Goal: Information Seeking & Learning: Learn about a topic

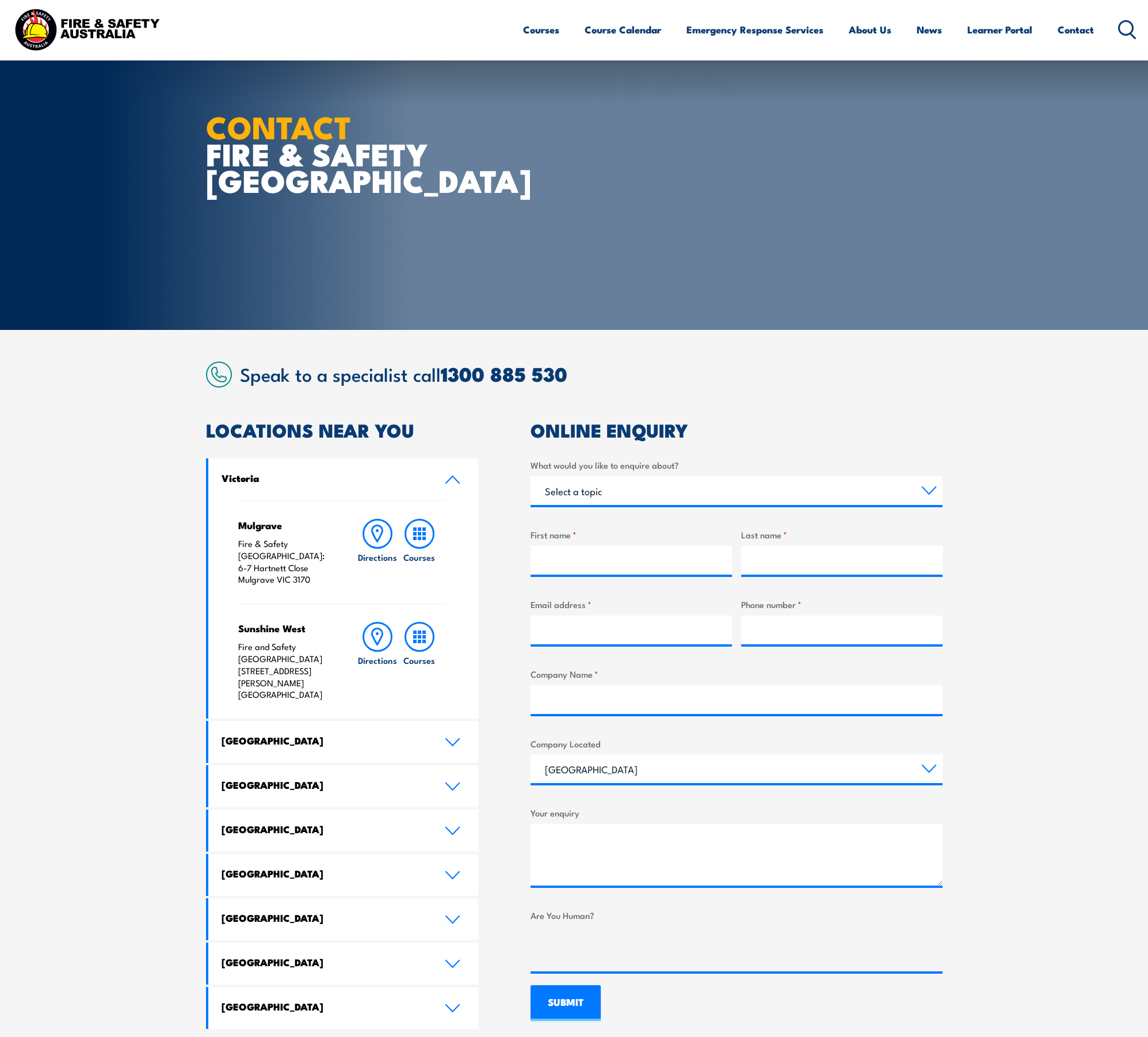
click at [1147, 880] on html "Courses Course Calendar Emergency Response Services Services Overview Emergency…" at bounding box center [574, 518] width 1148 height 1037
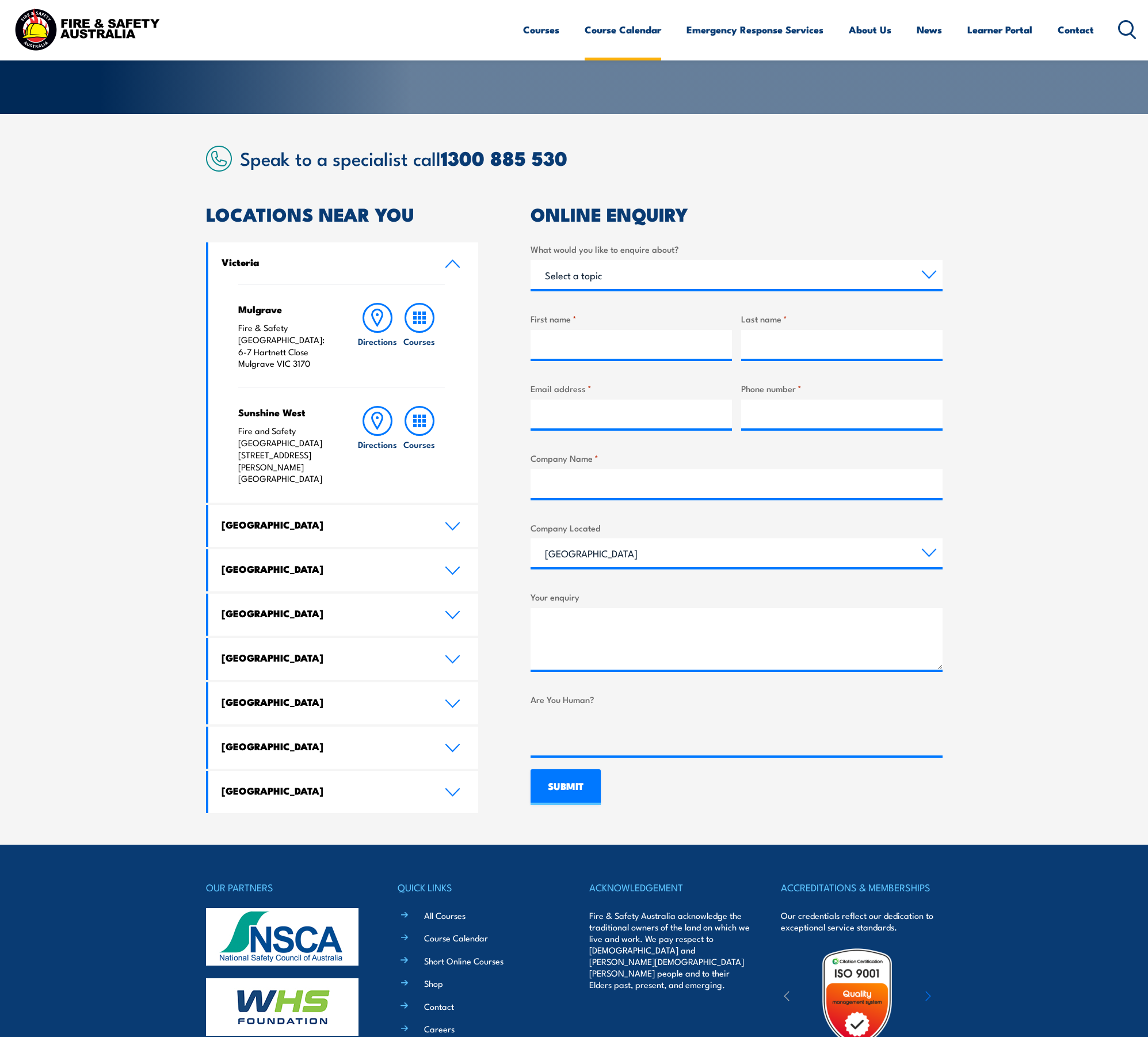
click at [621, 26] on link "Course Calendar" at bounding box center [623, 30] width 77 height 30
click at [523, 33] on link "Courses" at bounding box center [541, 30] width 36 height 30
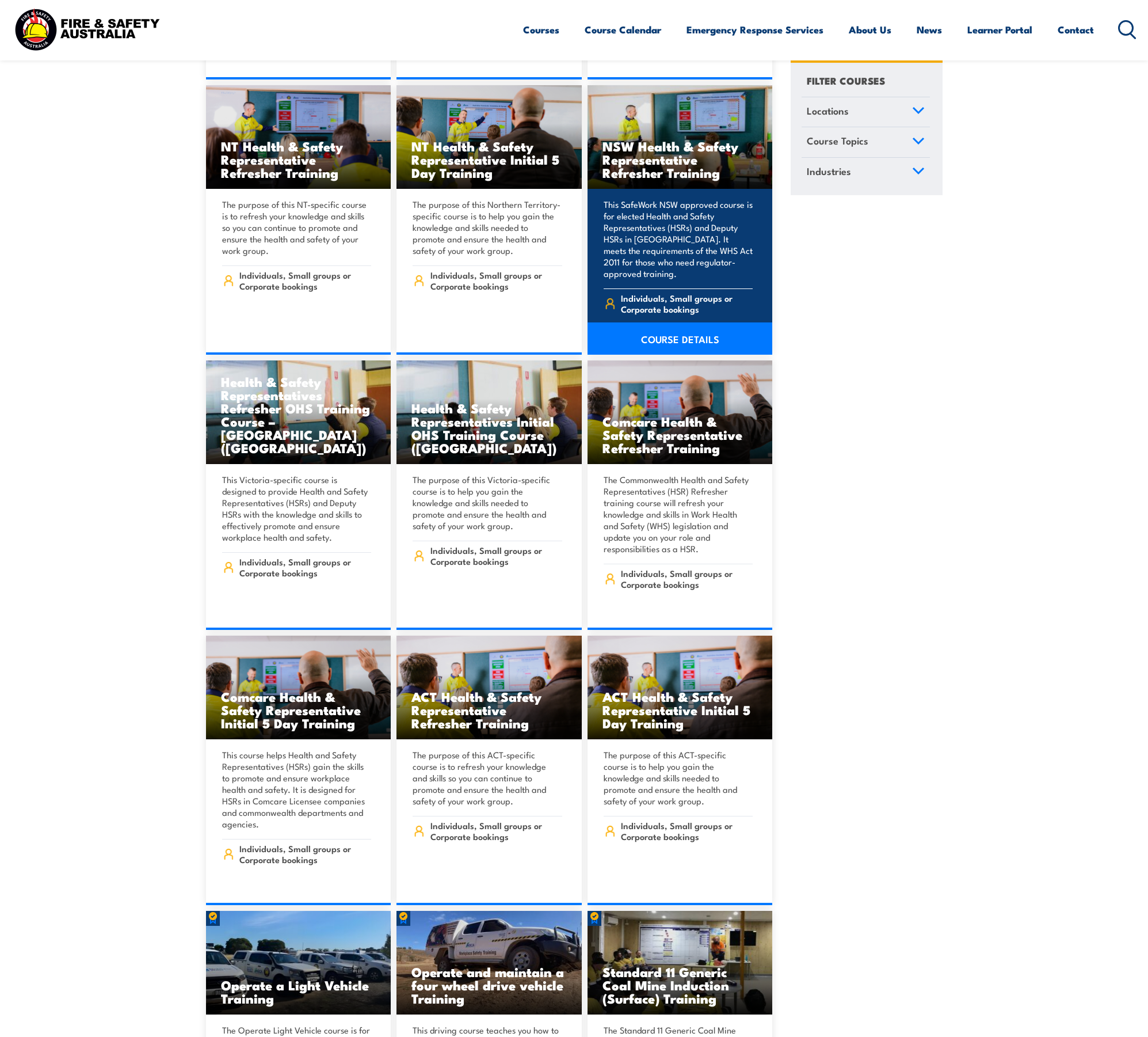
scroll to position [4894, 0]
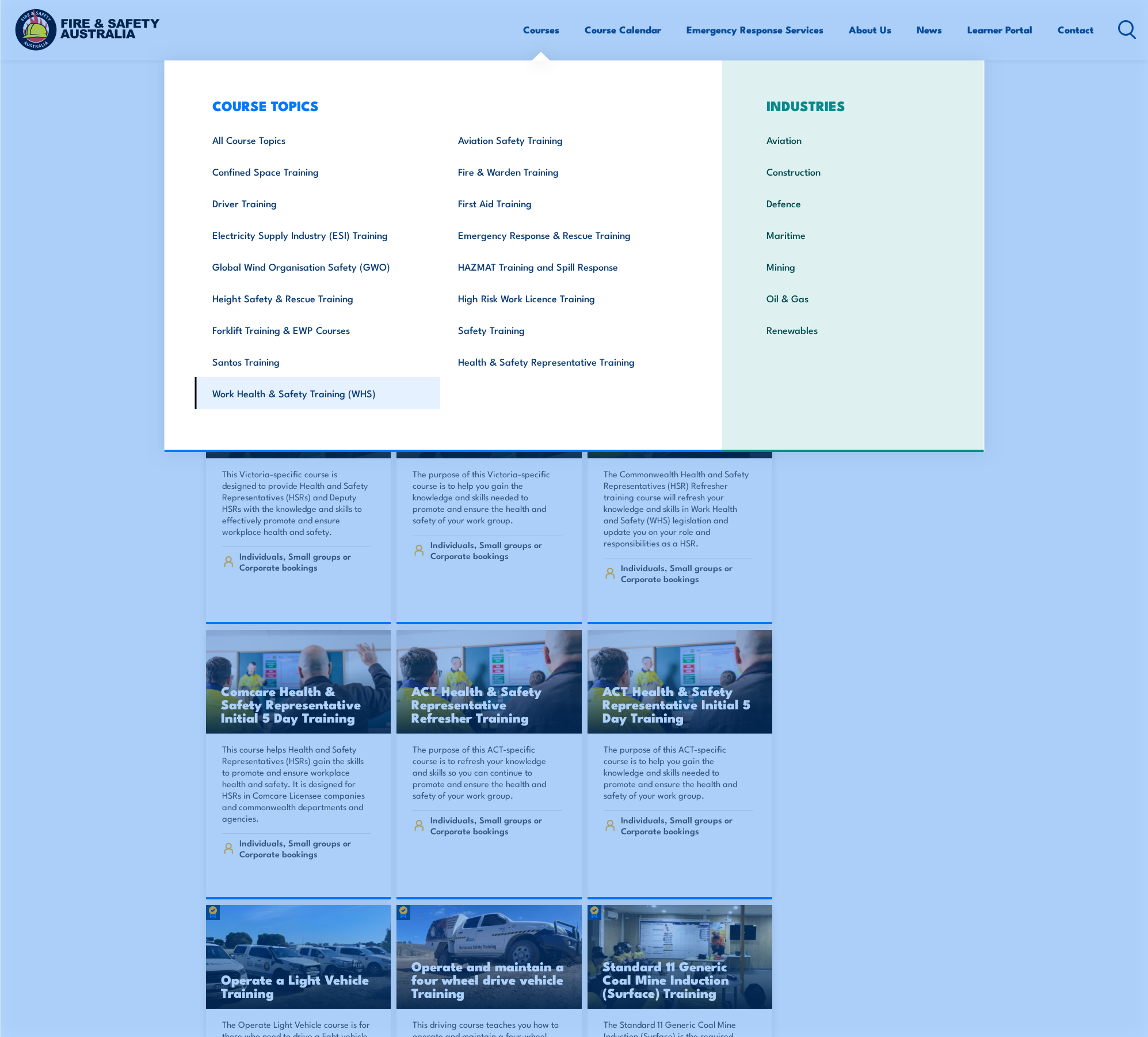
click at [306, 396] on link "Work Health & Safety Training (WHS)" at bounding box center [317, 393] width 246 height 32
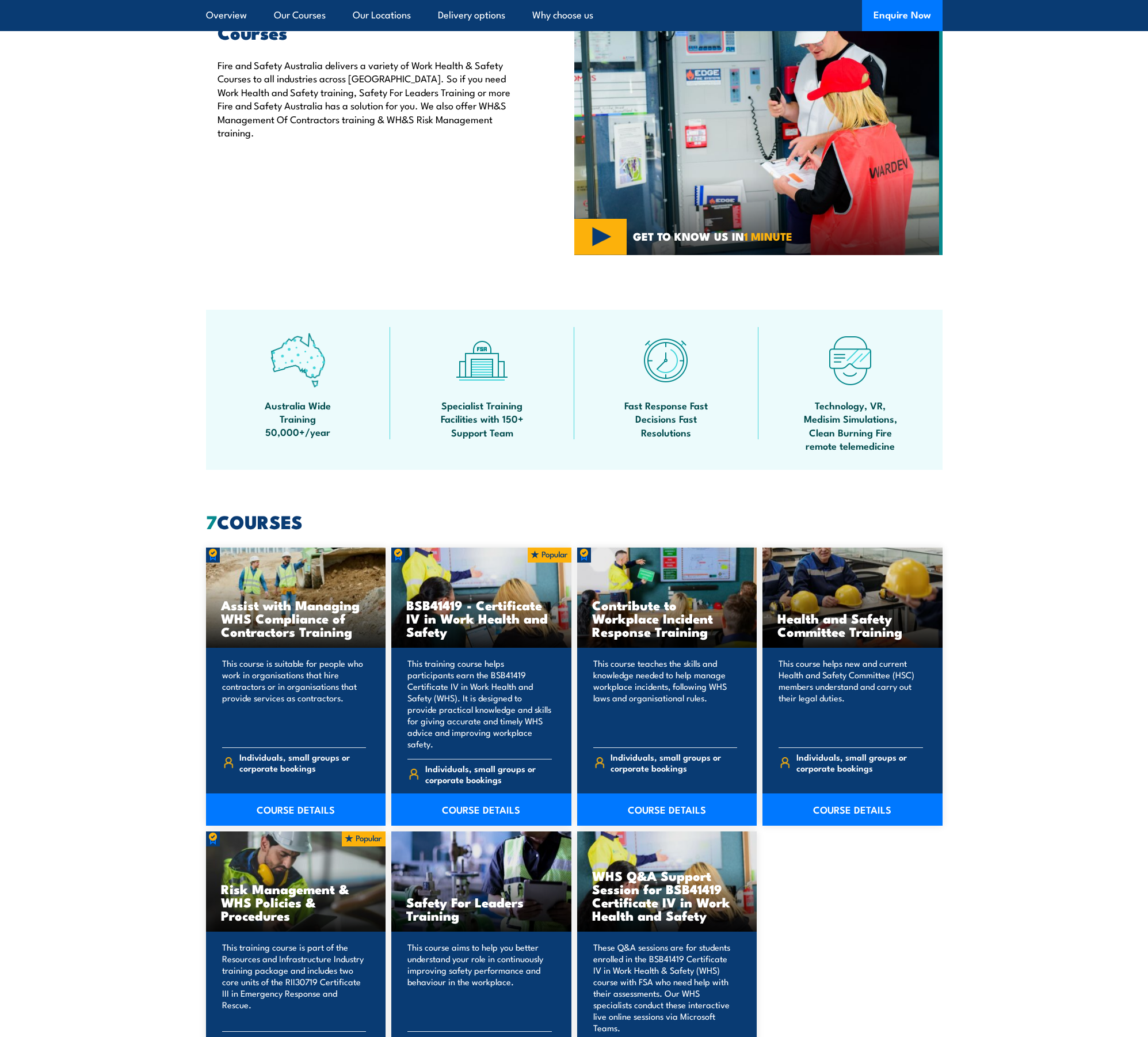
scroll to position [647, 0]
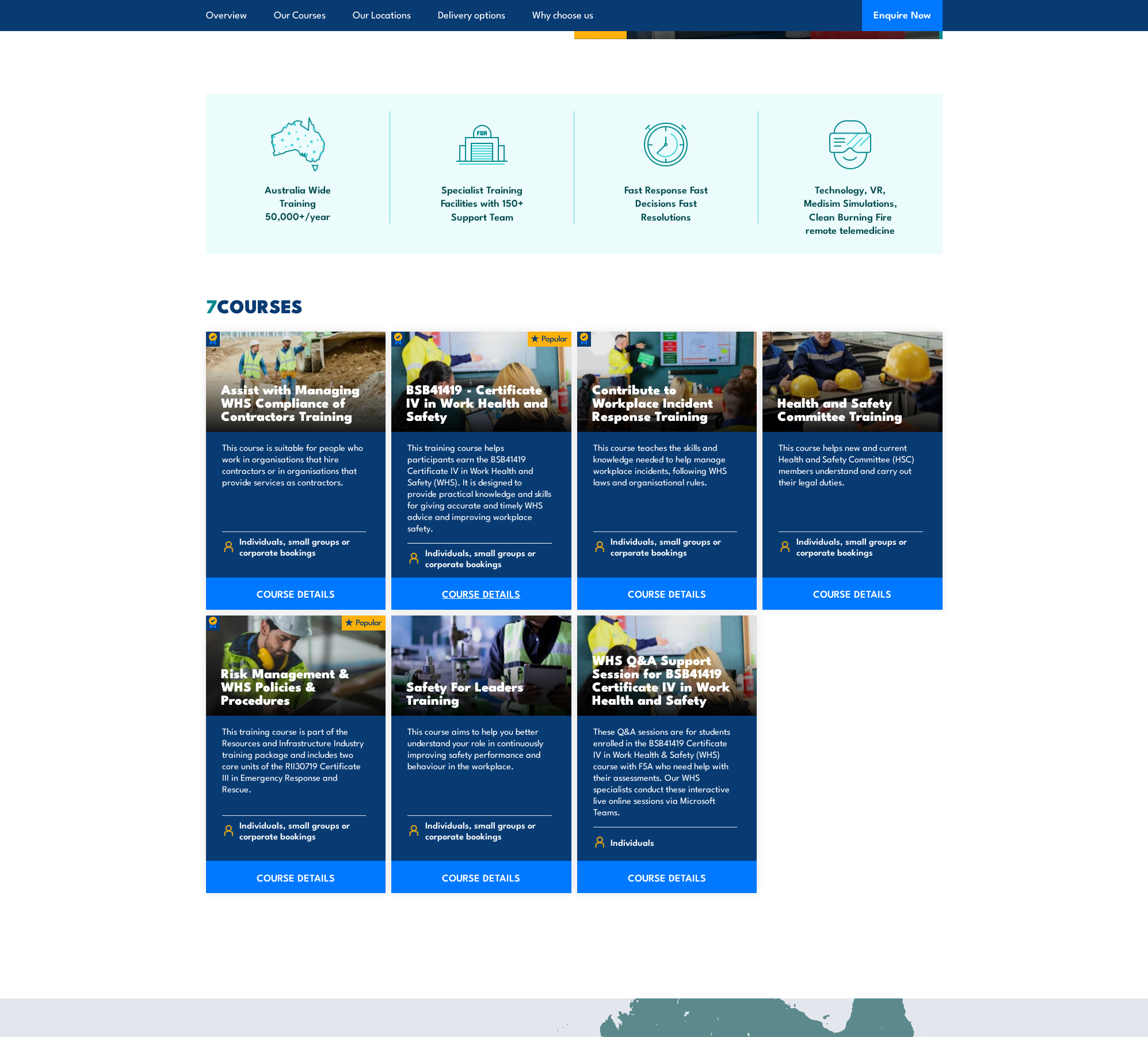
click at [457, 578] on link "COURSE DETAILS" at bounding box center [481, 593] width 180 height 32
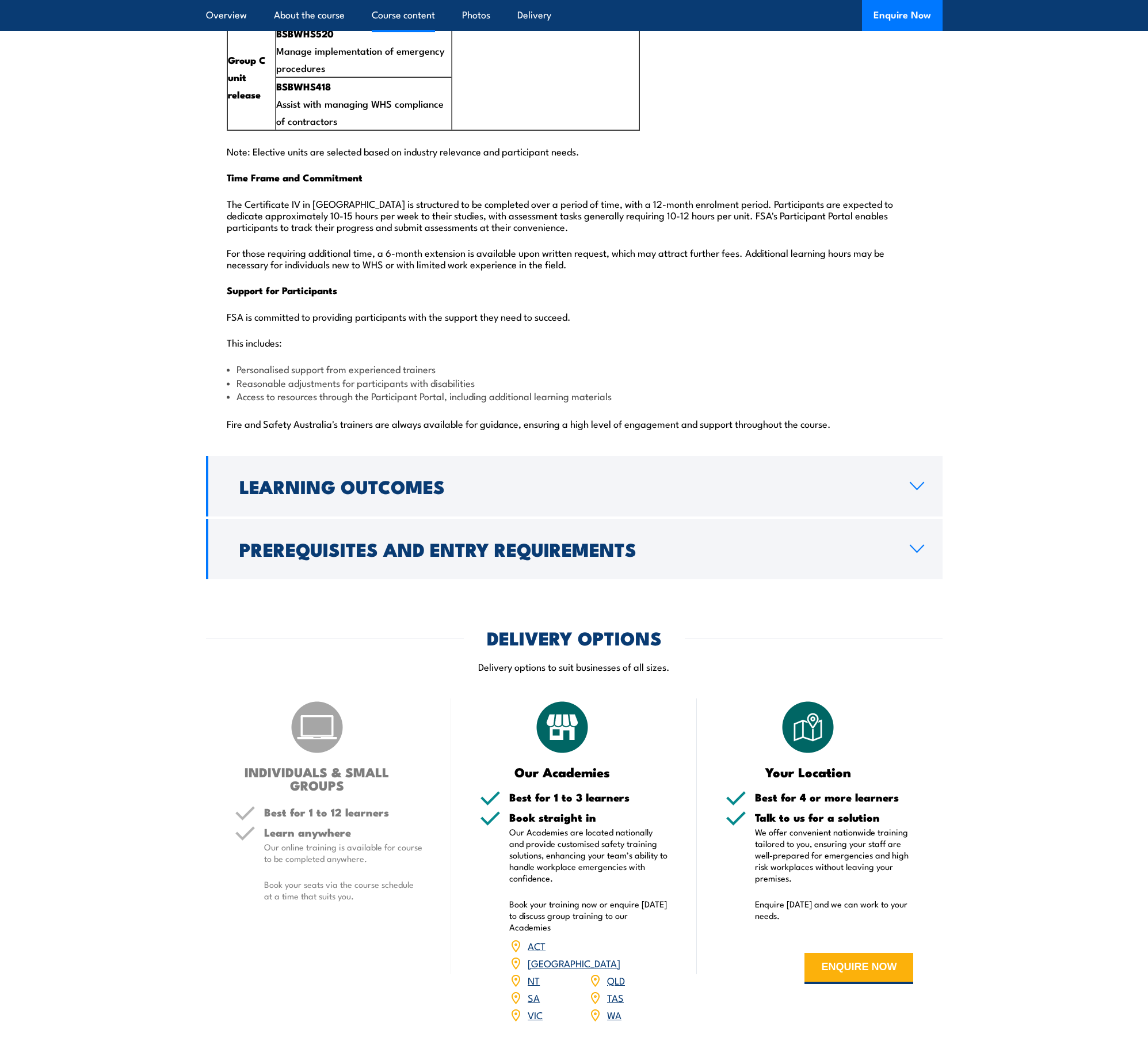
scroll to position [2806, 0]
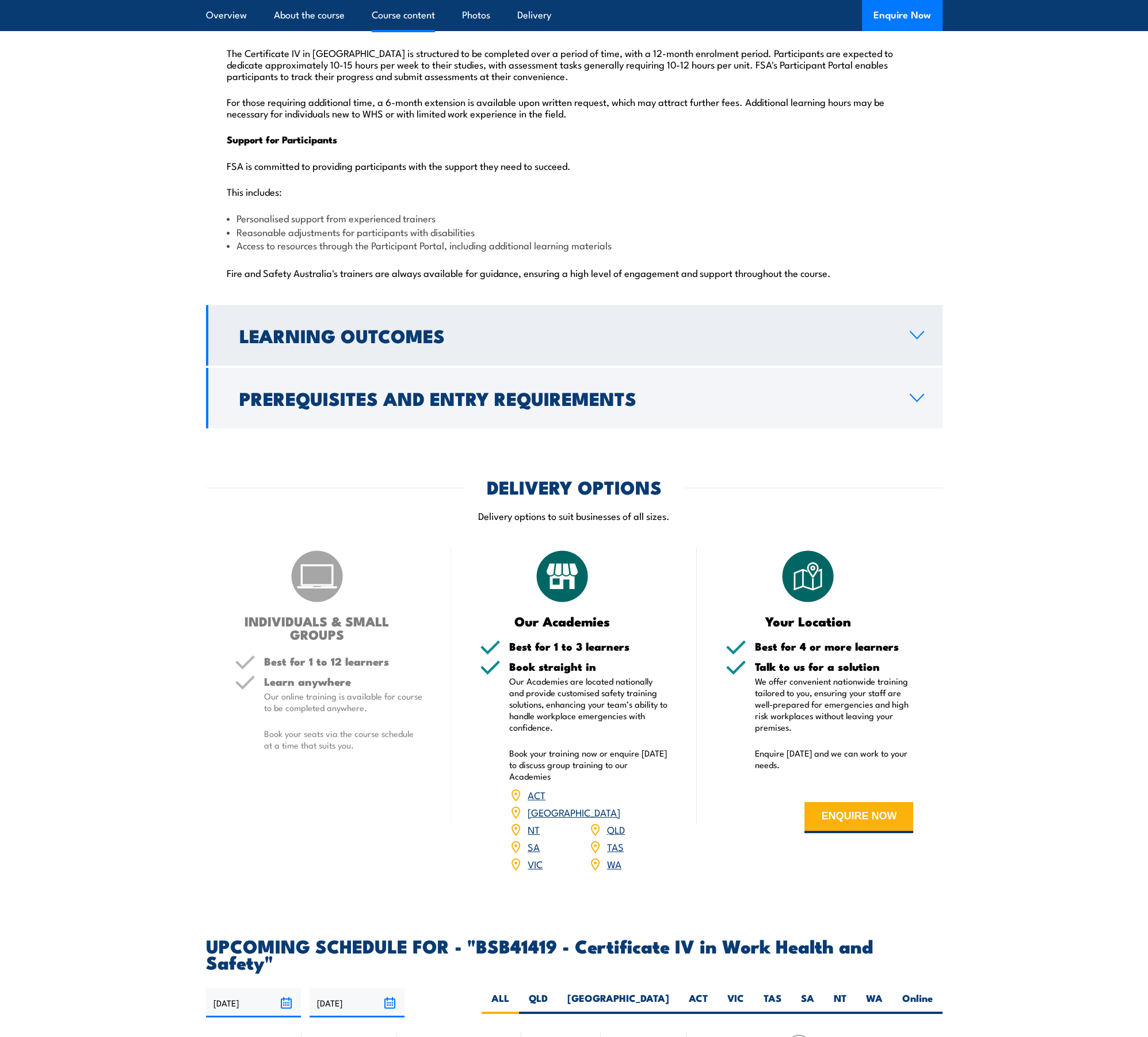
click at [401, 328] on h2 "Learning Outcomes" at bounding box center [565, 335] width 652 height 16
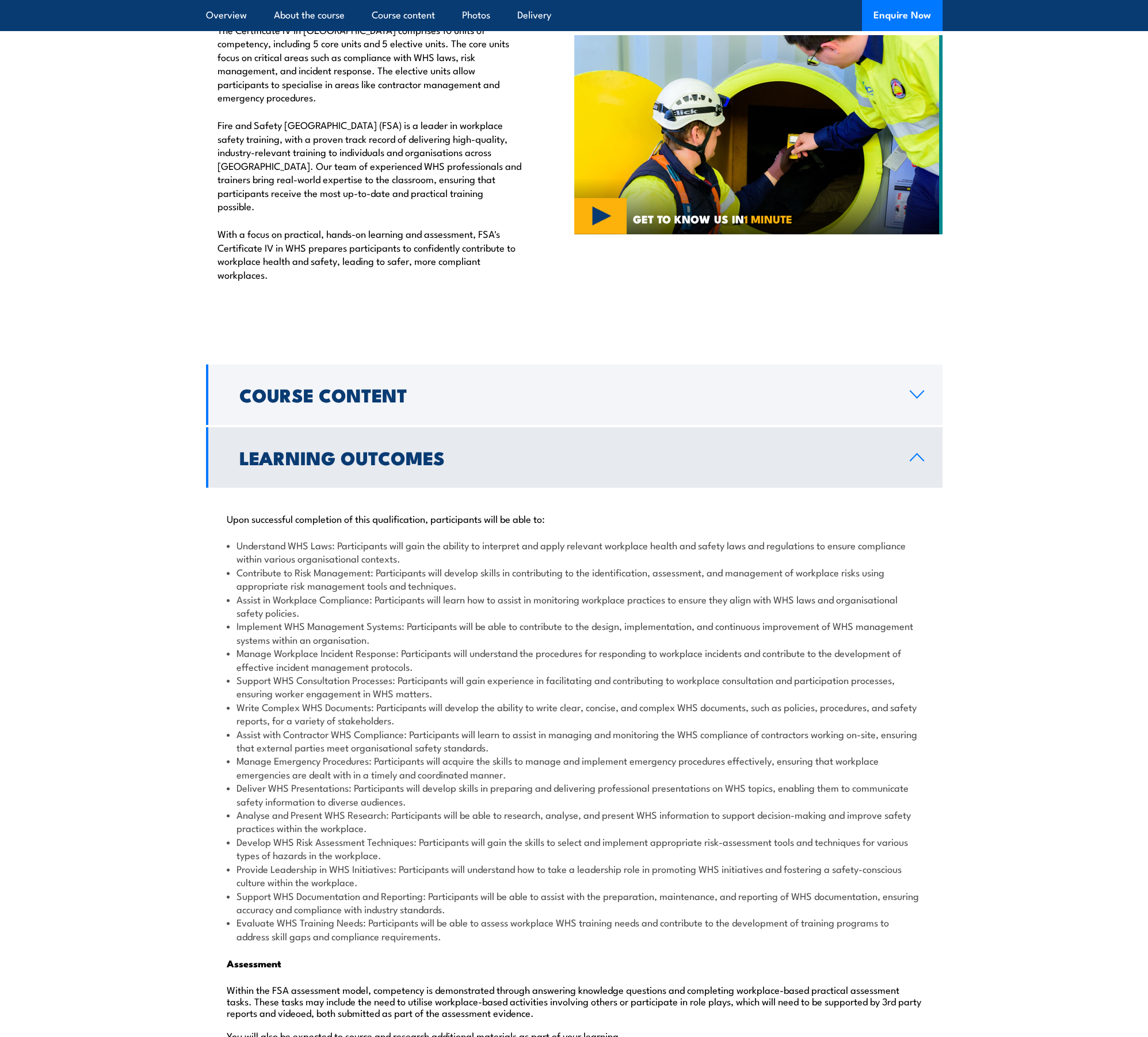
scroll to position [936, 0]
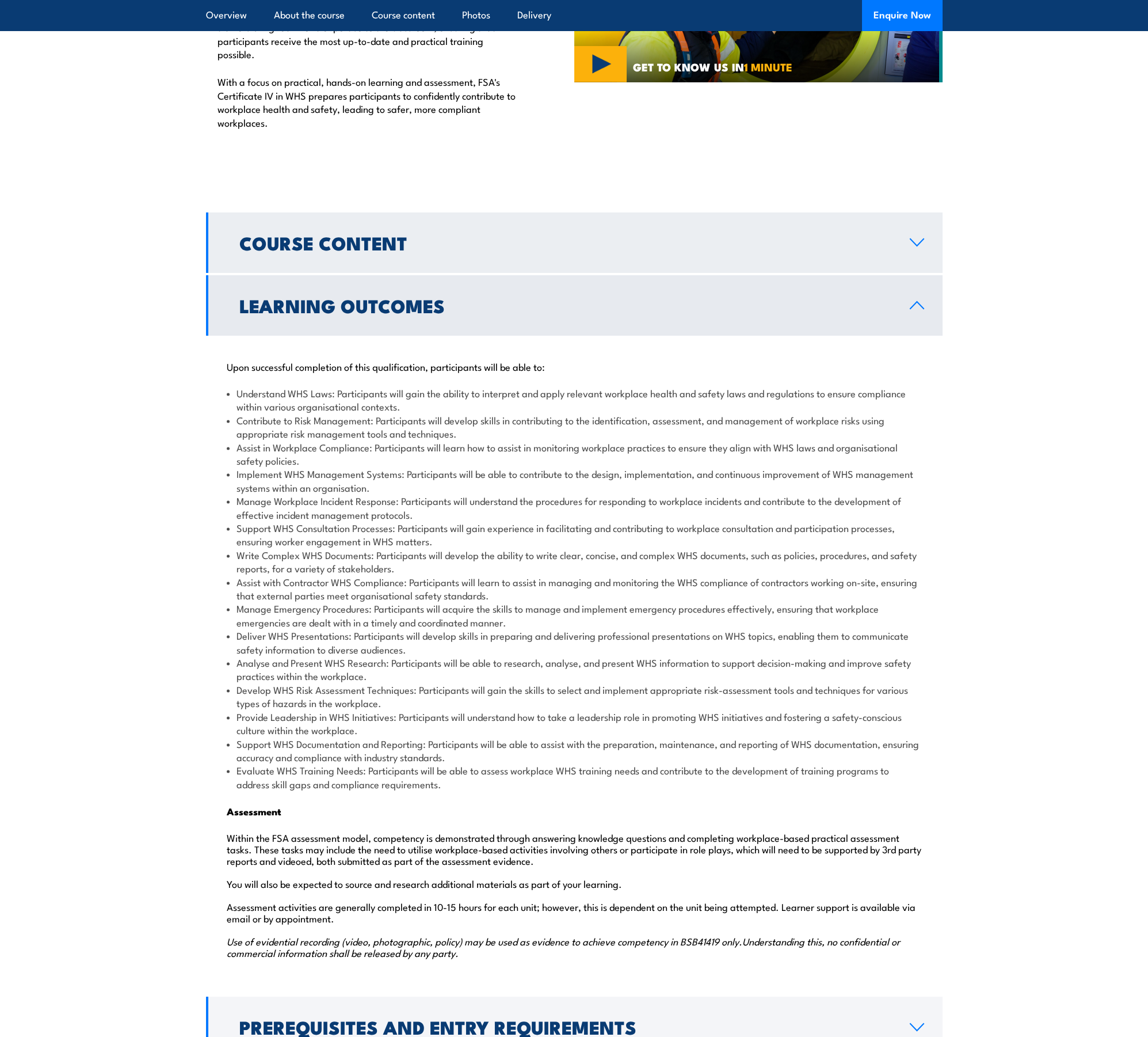
click at [371, 234] on h2 "Course Content" at bounding box center [565, 243] width 652 height 16
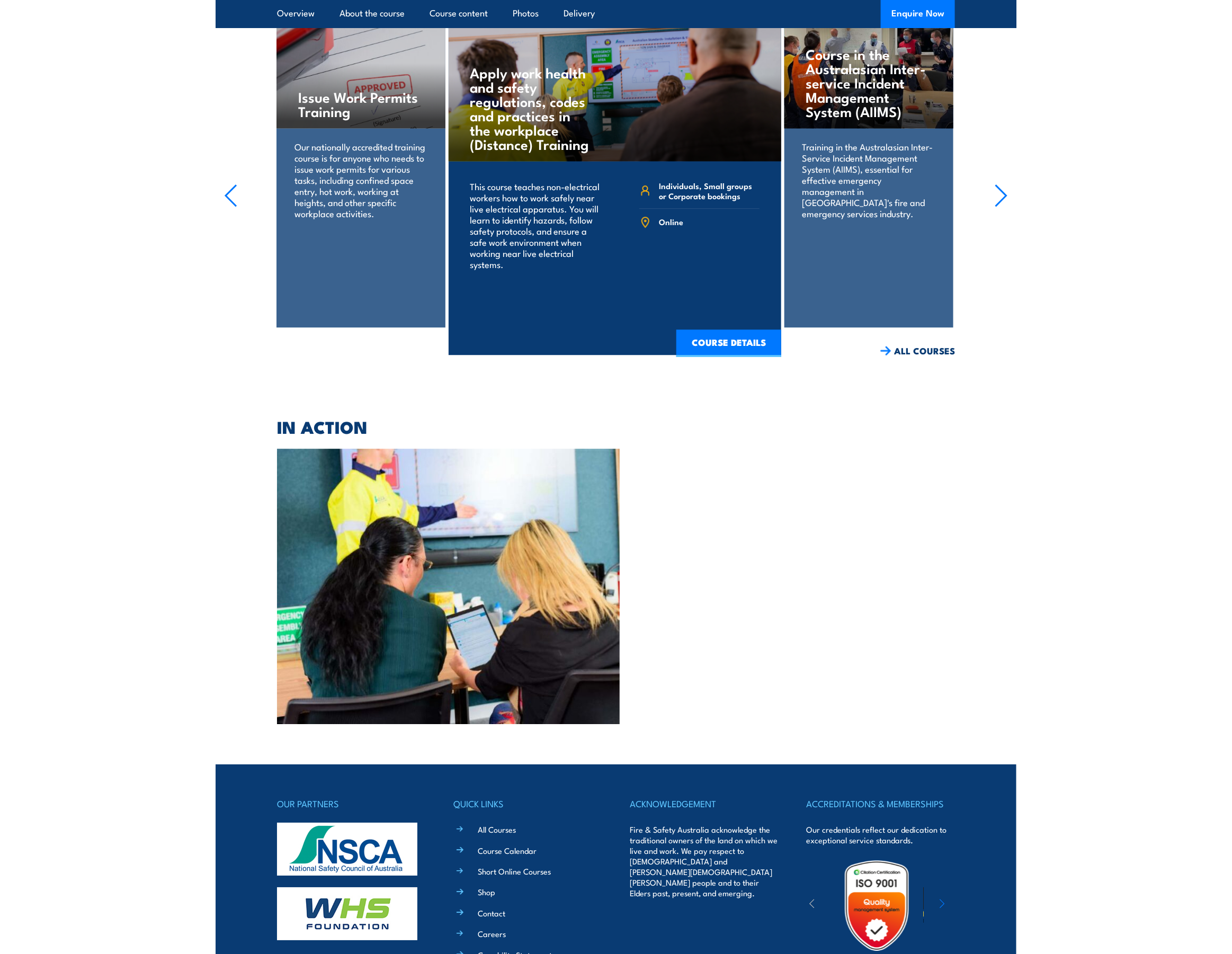
scroll to position [4135, 0]
